Goal: Information Seeking & Learning: Check status

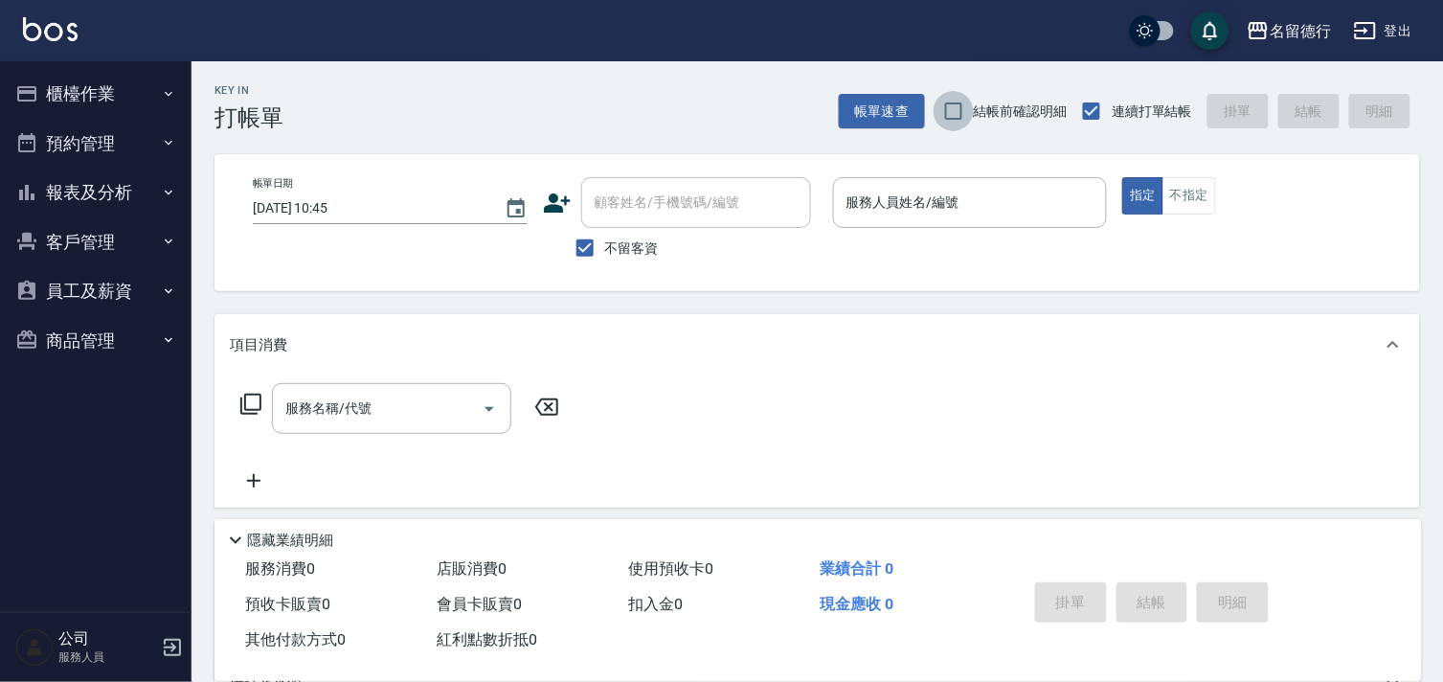
click at [959, 115] on input "結帳前確認明細" at bounding box center [953, 111] width 40 height 40
checkbox input "true"
click at [111, 195] on button "報表及分析" at bounding box center [96, 193] width 176 height 50
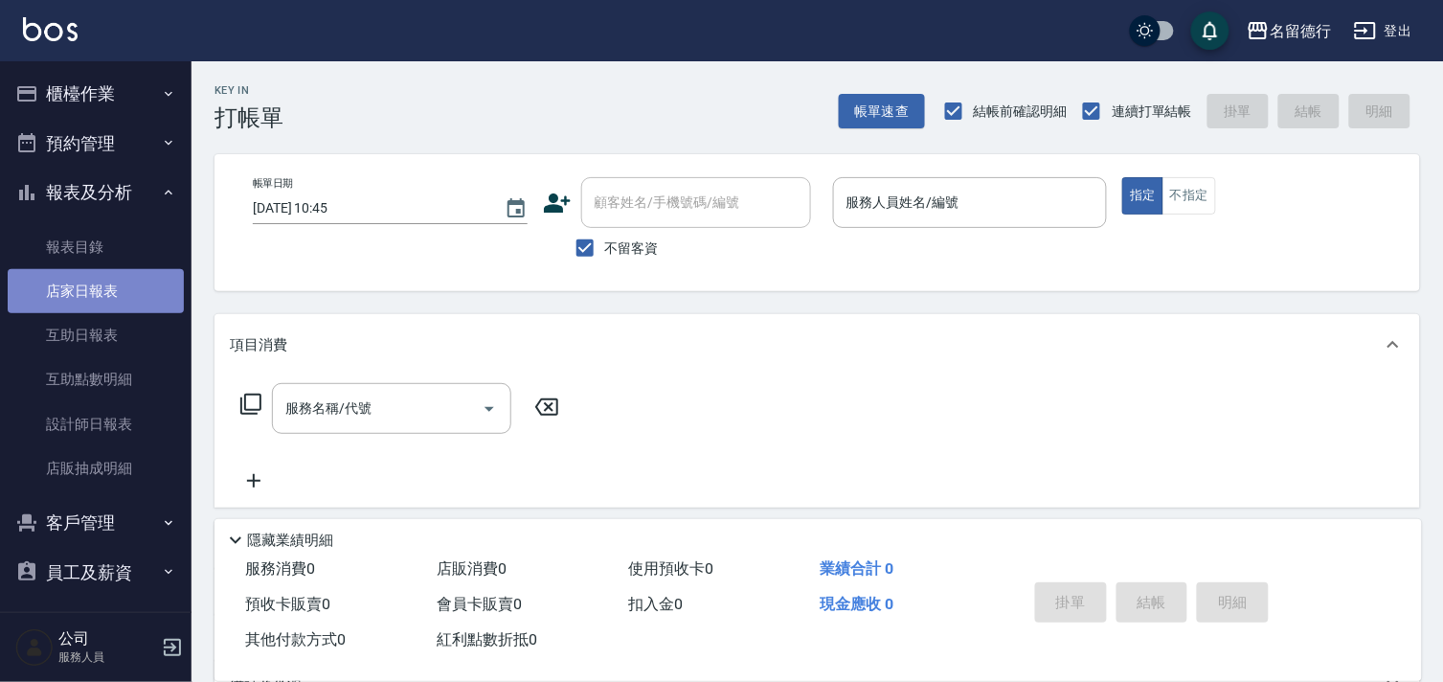
click at [122, 300] on link "店家日報表" at bounding box center [96, 291] width 176 height 44
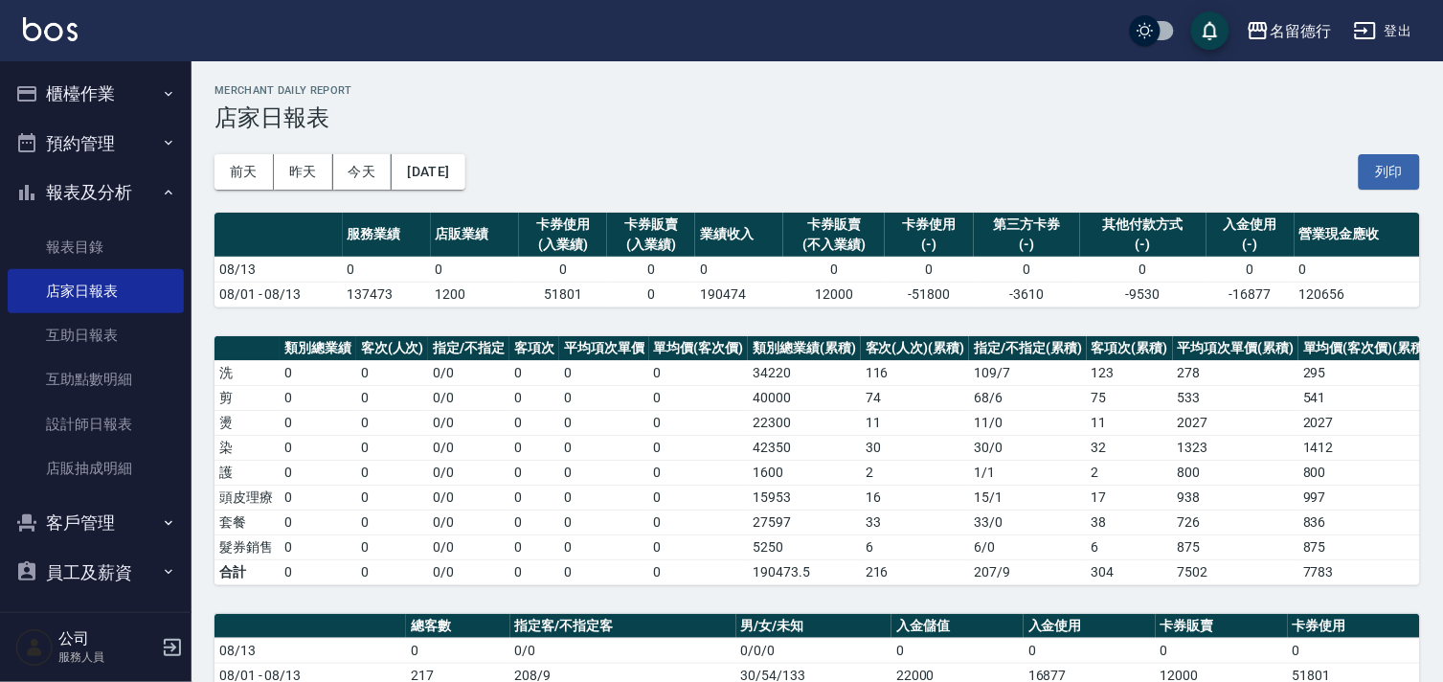
click at [447, 151] on div "[DATE] [DATE] [DATE] [DATE] 列印" at bounding box center [816, 171] width 1205 height 81
click at [446, 170] on button "[DATE]" at bounding box center [428, 171] width 73 height 35
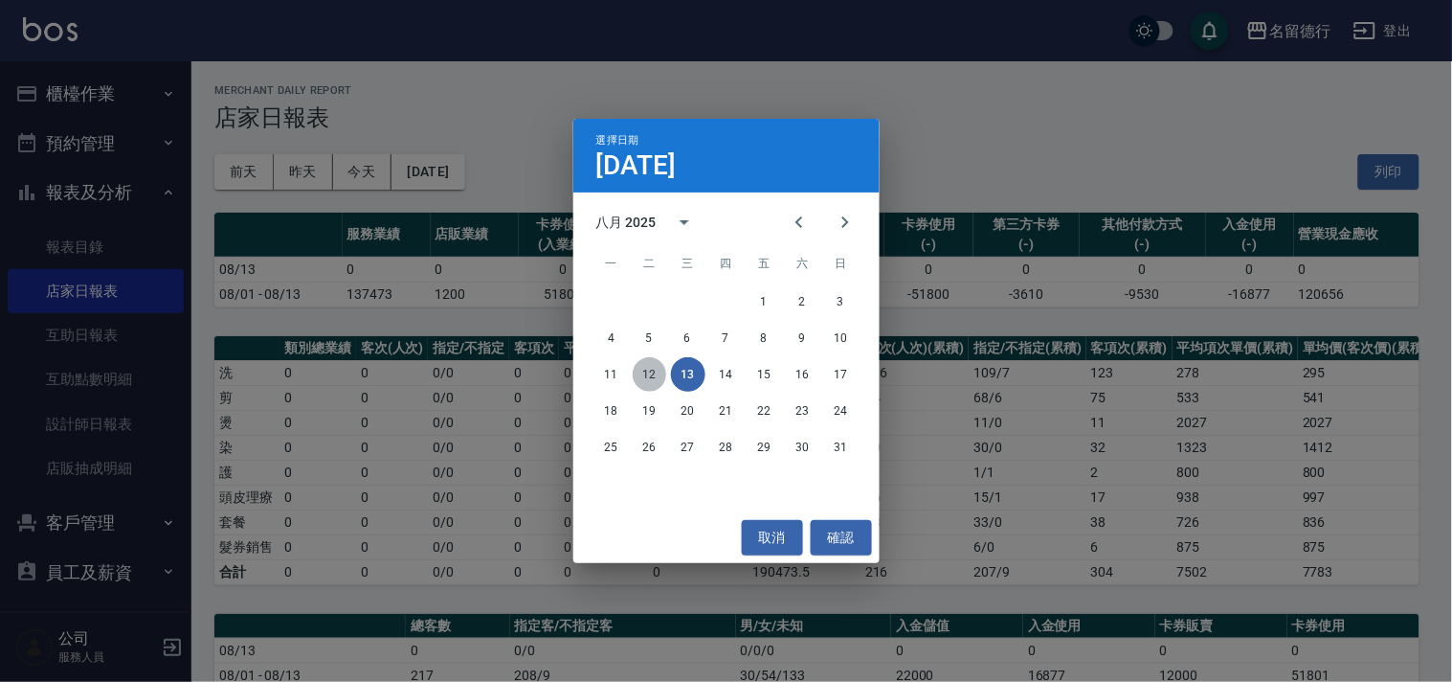
click at [639, 367] on button "12" at bounding box center [650, 374] width 34 height 34
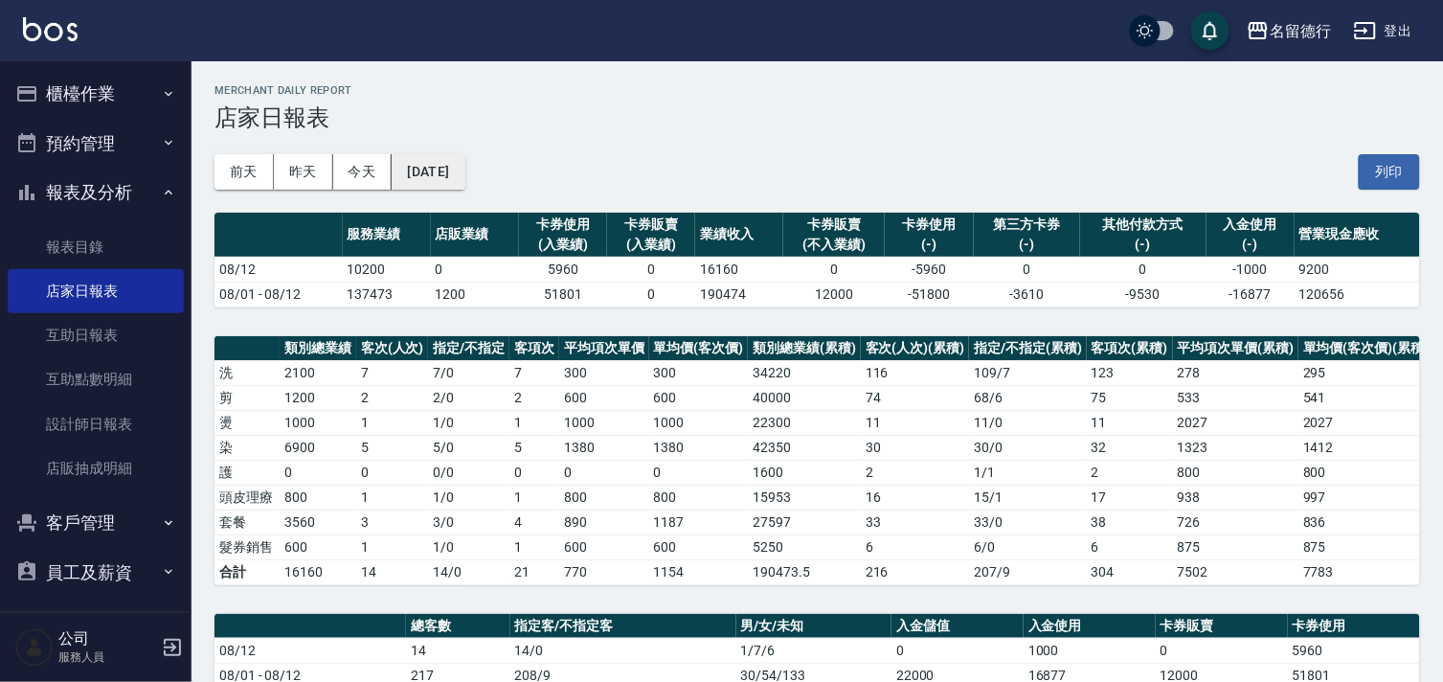
click at [463, 179] on button "[DATE]" at bounding box center [428, 171] width 73 height 35
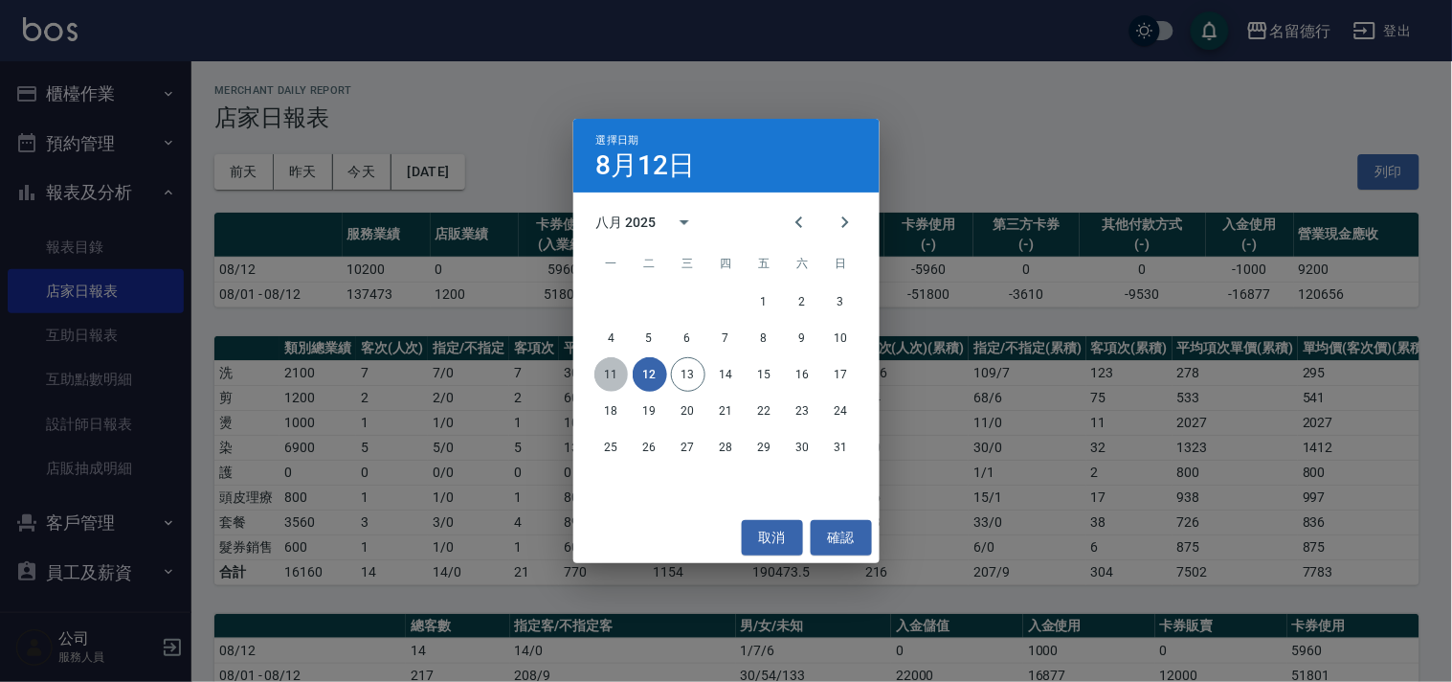
click at [623, 371] on button "11" at bounding box center [611, 374] width 34 height 34
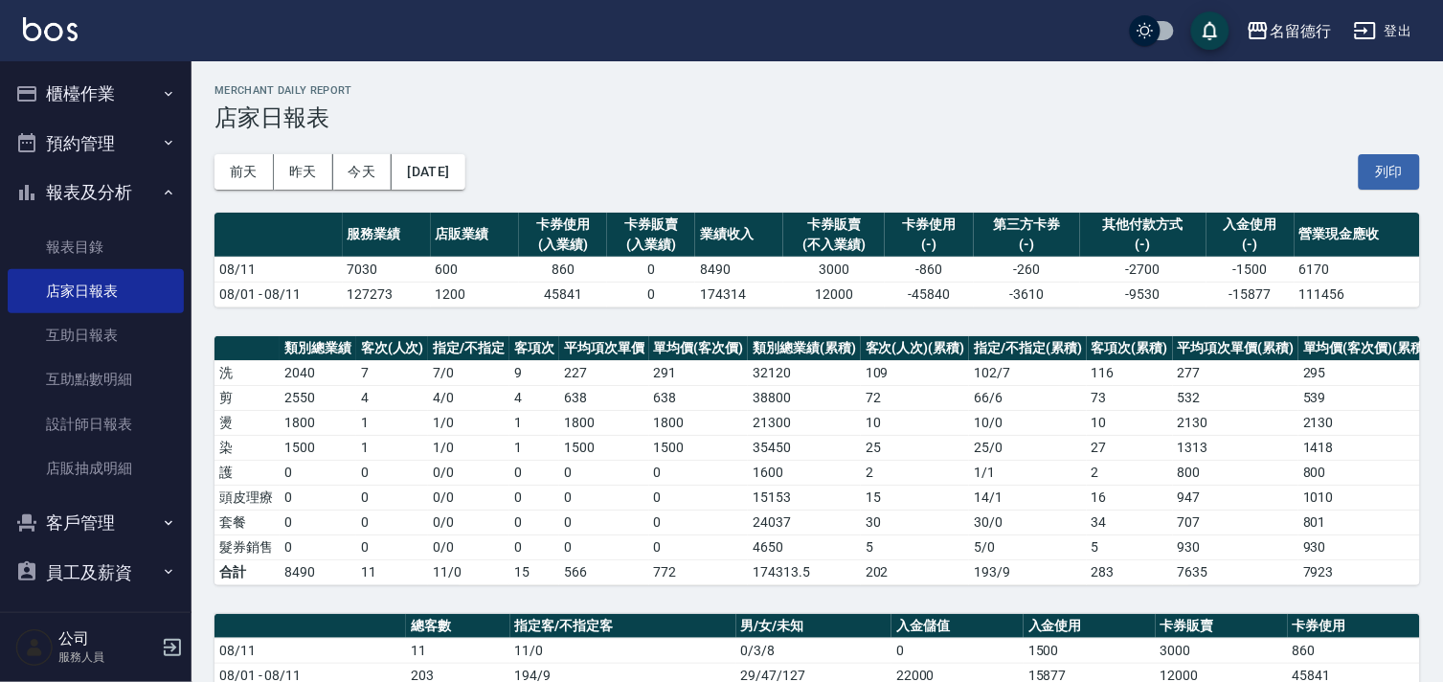
click at [446, 189] on div "[DATE] [DATE] [DATE] [DATE] 列印" at bounding box center [816, 171] width 1205 height 81
click at [440, 185] on button "[DATE]" at bounding box center [428, 171] width 73 height 35
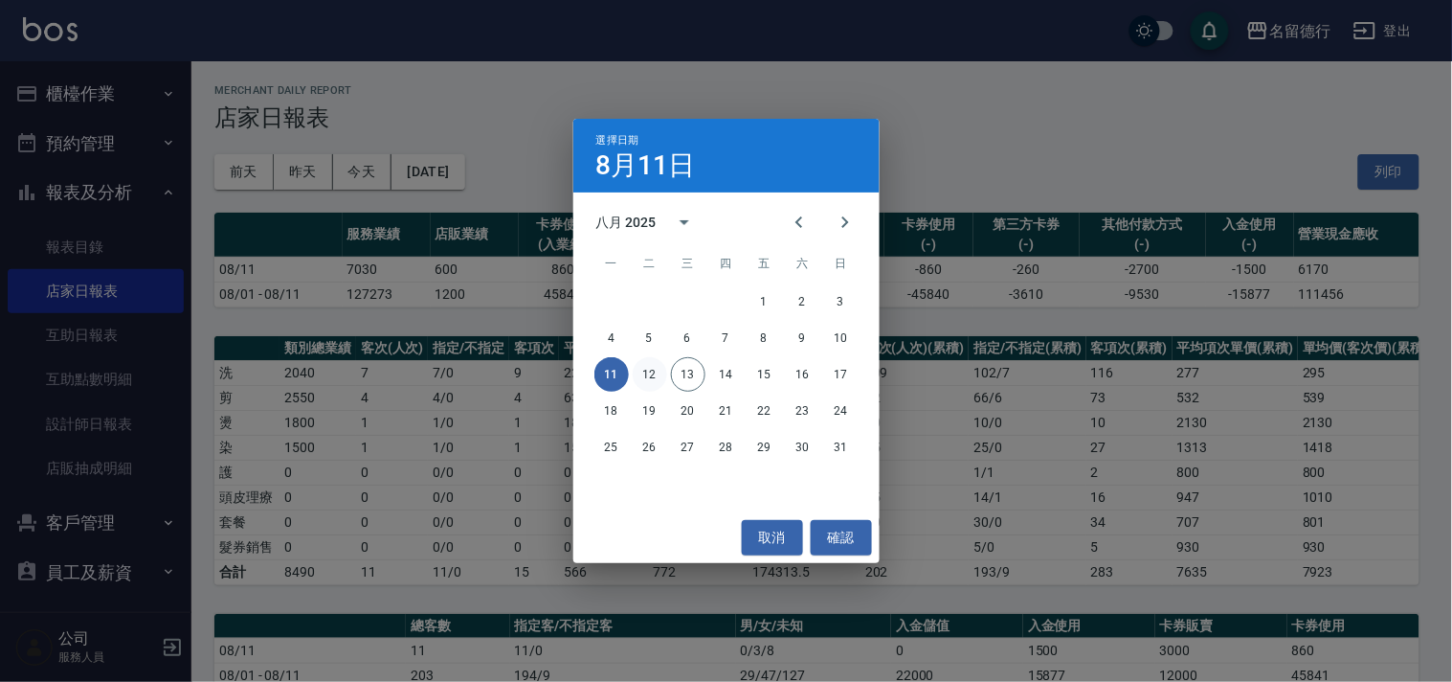
click at [654, 371] on button "12" at bounding box center [650, 374] width 34 height 34
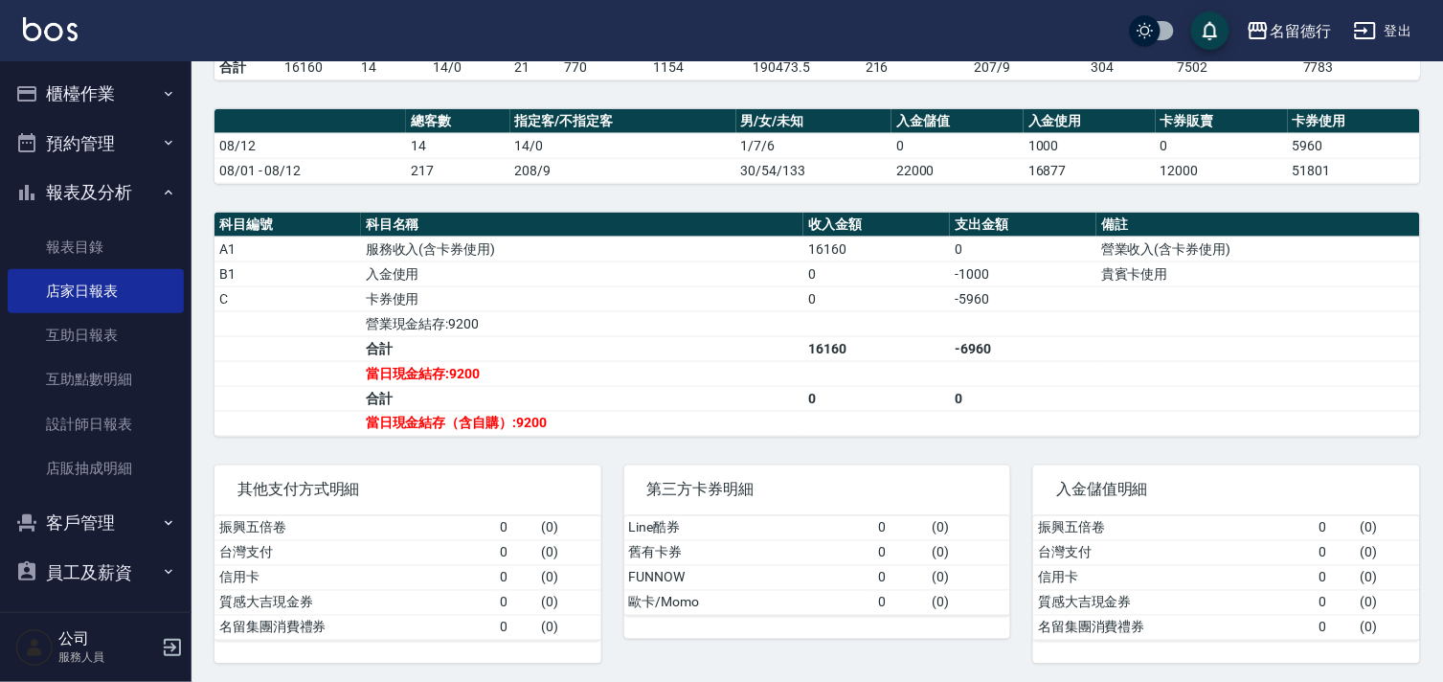
scroll to position [527, 0]
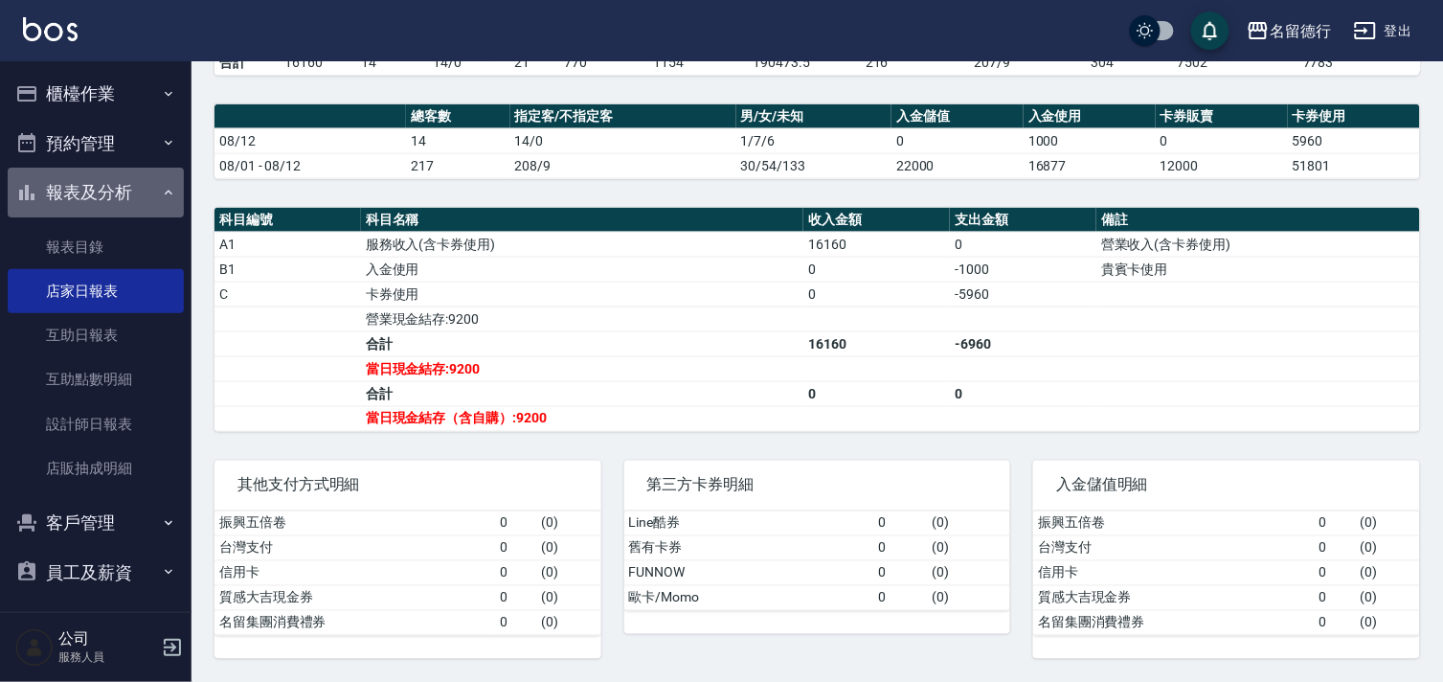
click at [108, 203] on button "報表及分析" at bounding box center [96, 193] width 176 height 50
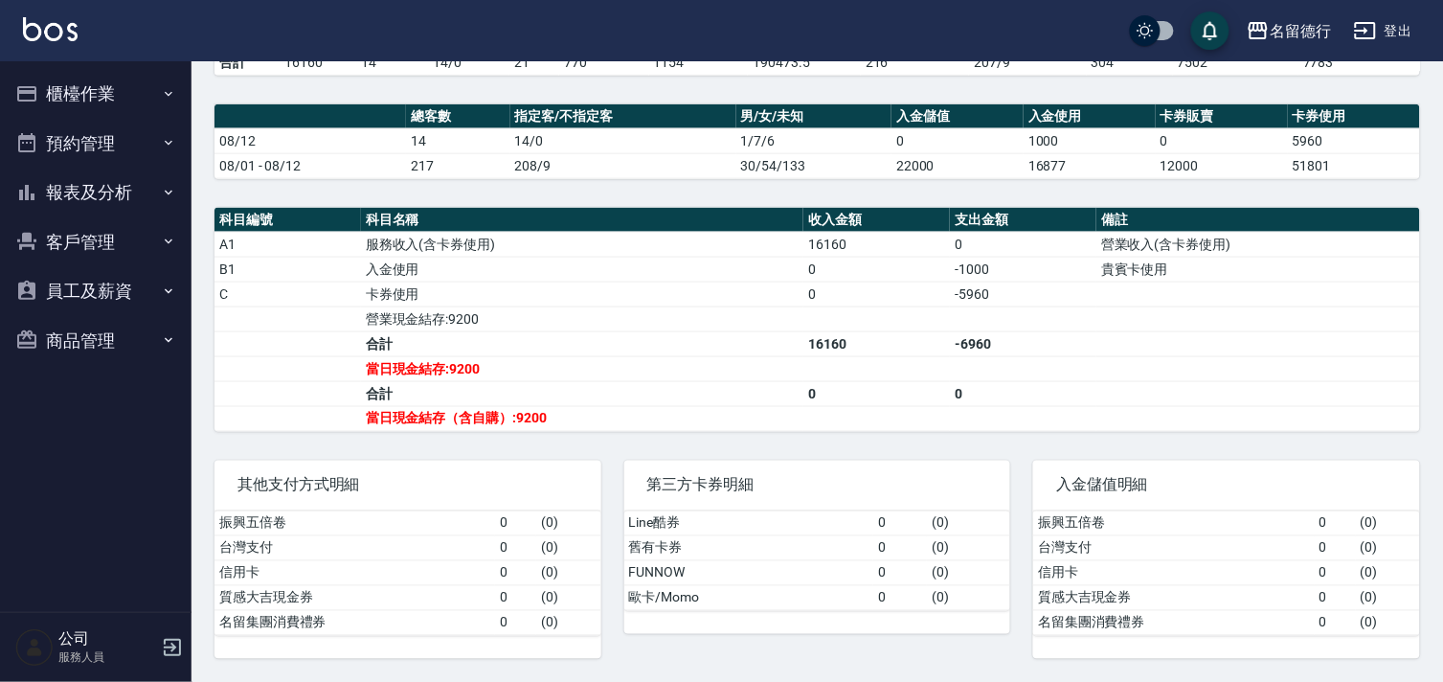
click at [136, 92] on button "櫃檯作業" at bounding box center [96, 94] width 176 height 50
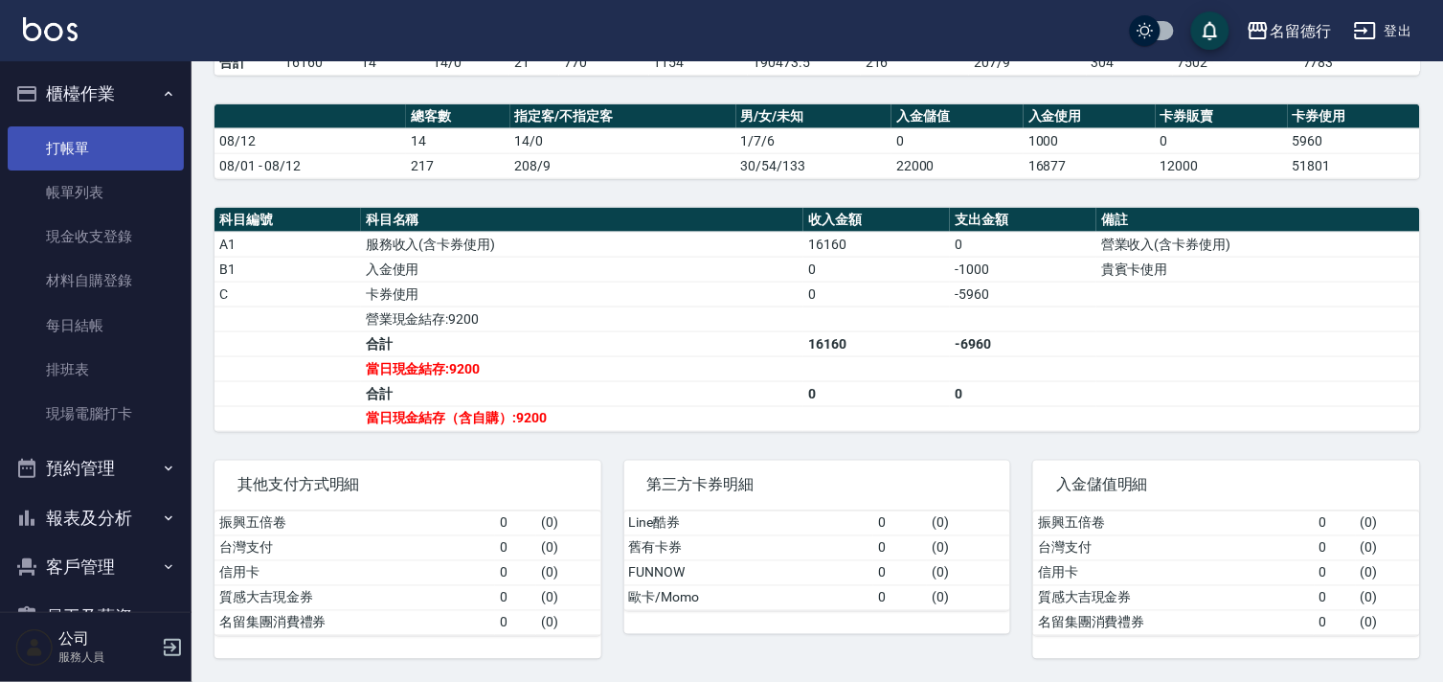
click at [126, 130] on link "打帳單" at bounding box center [96, 148] width 176 height 44
